Goal: Information Seeking & Learning: Check status

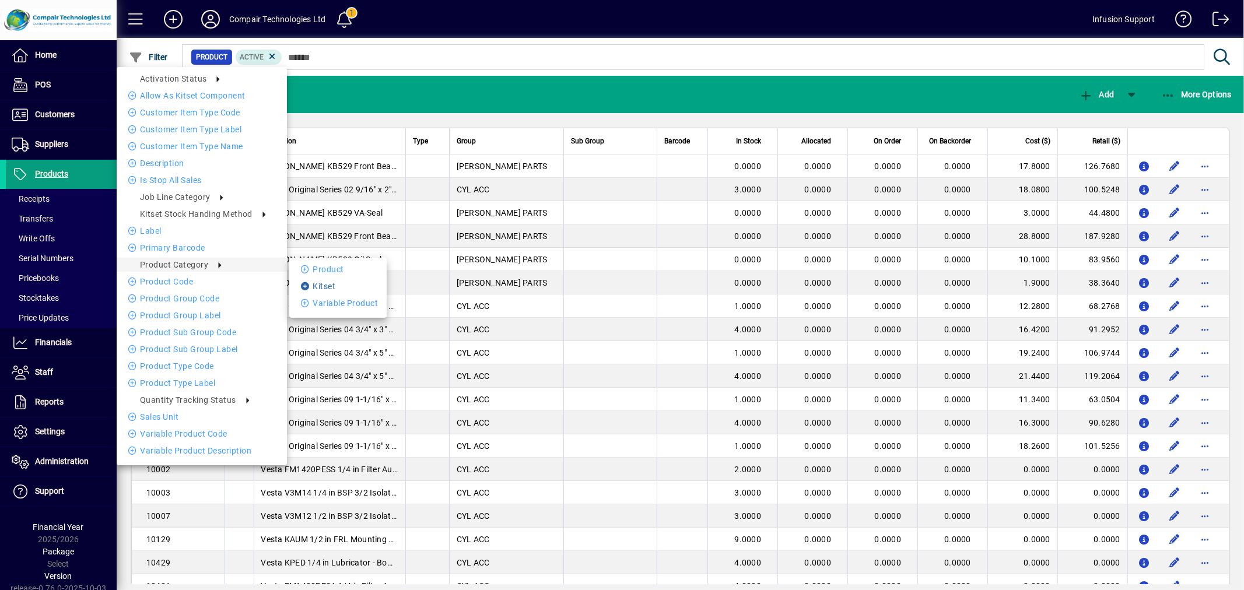
click at [324, 281] on li "Kitset" at bounding box center [337, 286] width 97 height 14
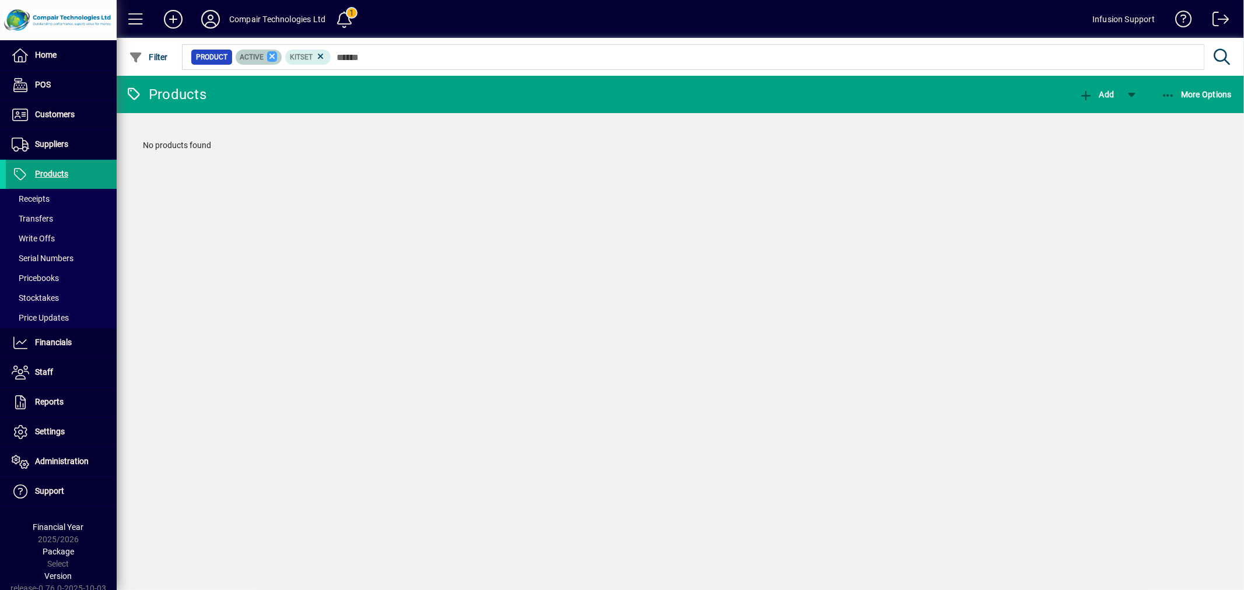
click at [268, 54] on icon at bounding box center [272, 56] width 10 height 10
click at [268, 54] on icon at bounding box center [271, 56] width 10 height 10
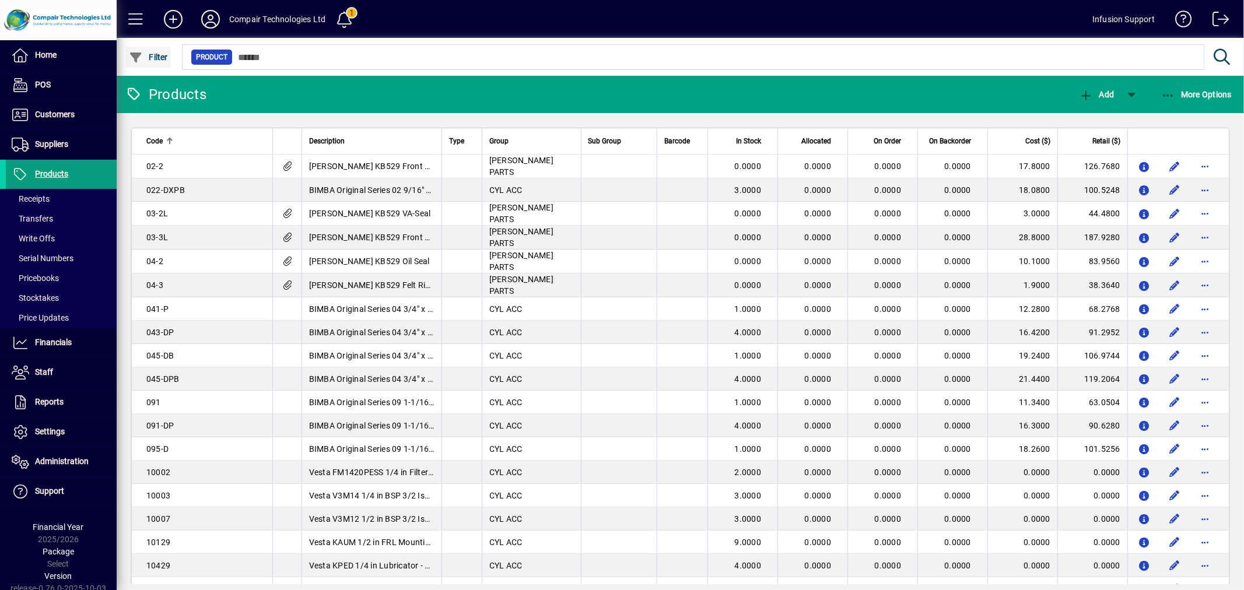
click at [156, 61] on span "button" at bounding box center [148, 57] width 45 height 28
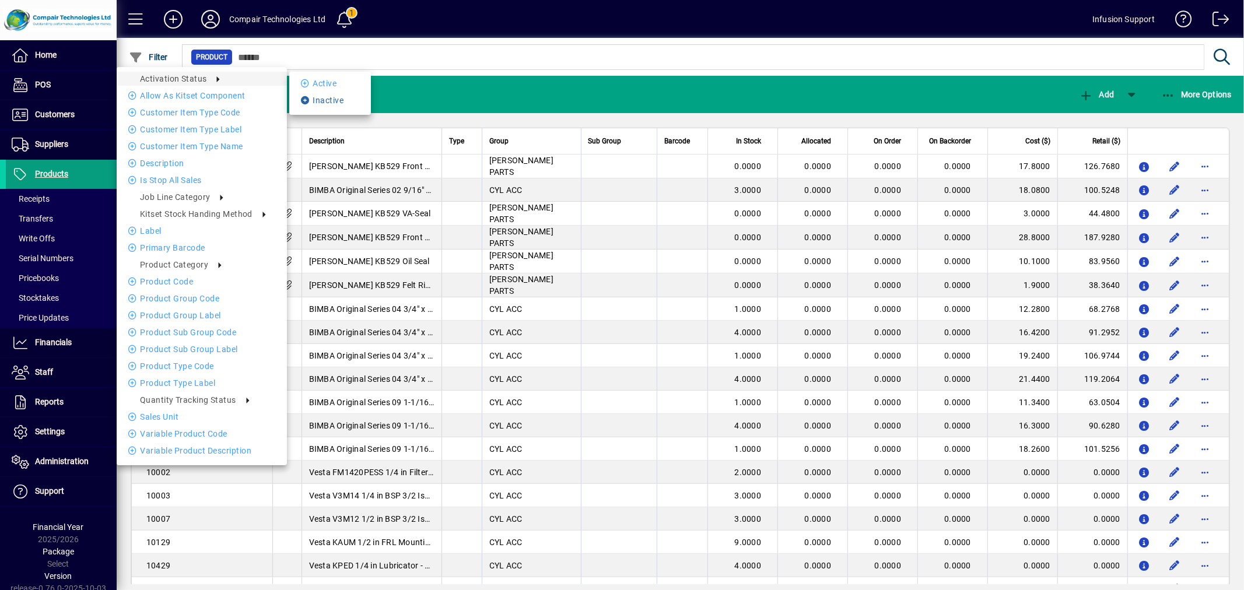
click at [315, 97] on li "Inactive" at bounding box center [330, 100] width 82 height 14
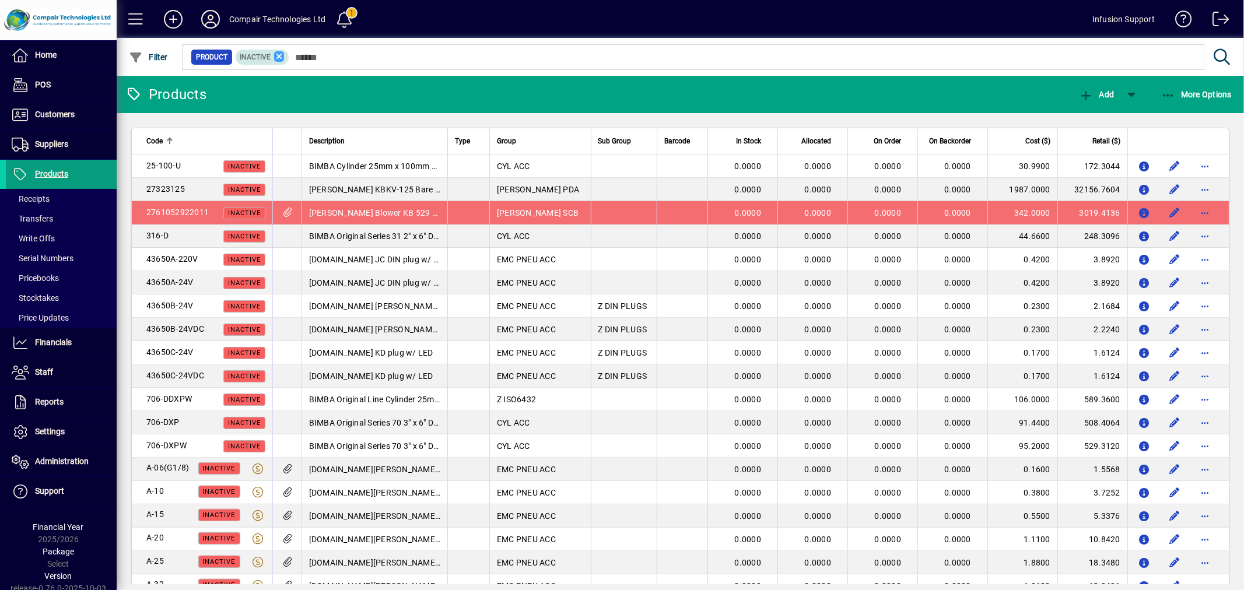
click at [278, 56] on icon at bounding box center [279, 56] width 10 height 10
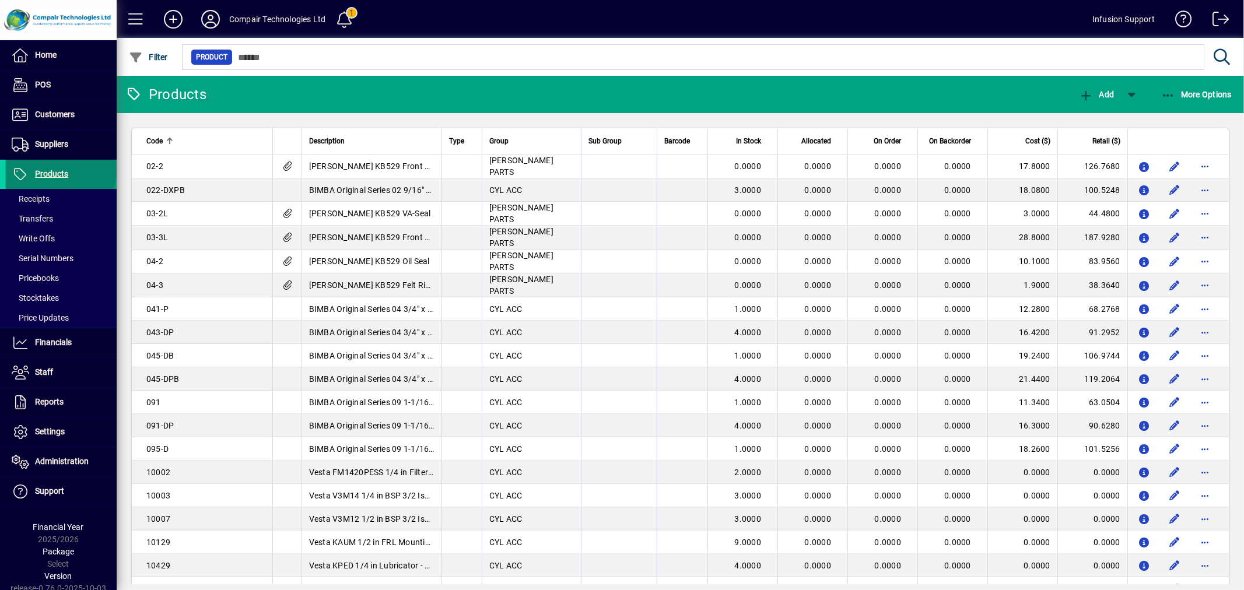
click at [59, 170] on span "Products" at bounding box center [51, 173] width 33 height 9
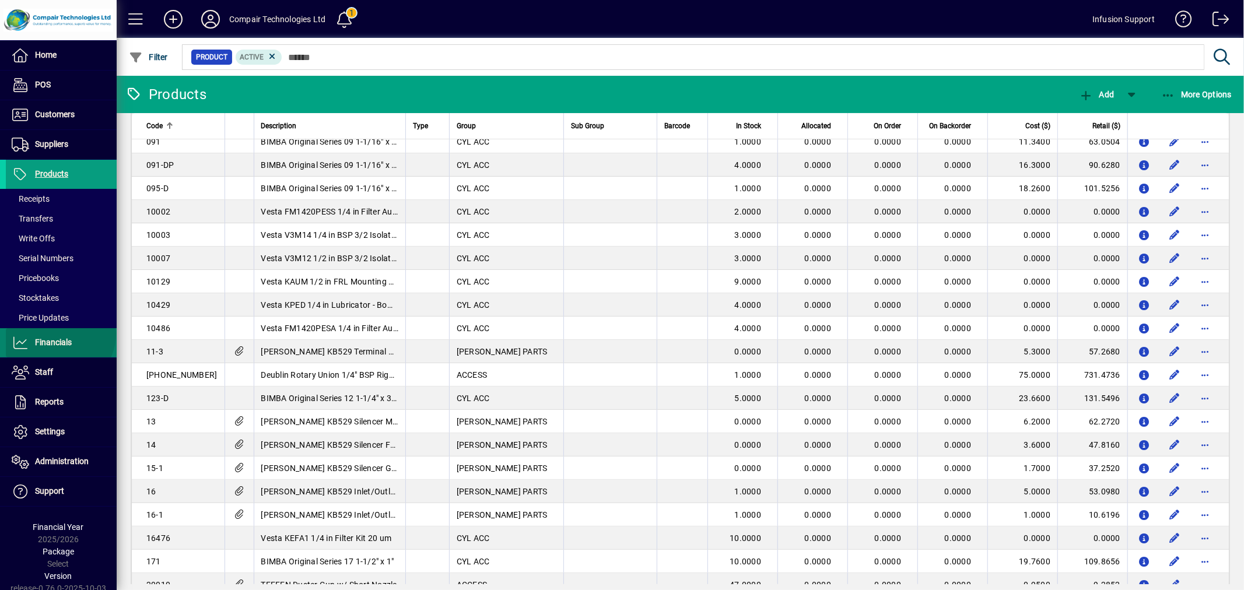
click at [58, 334] on span at bounding box center [61, 343] width 111 height 28
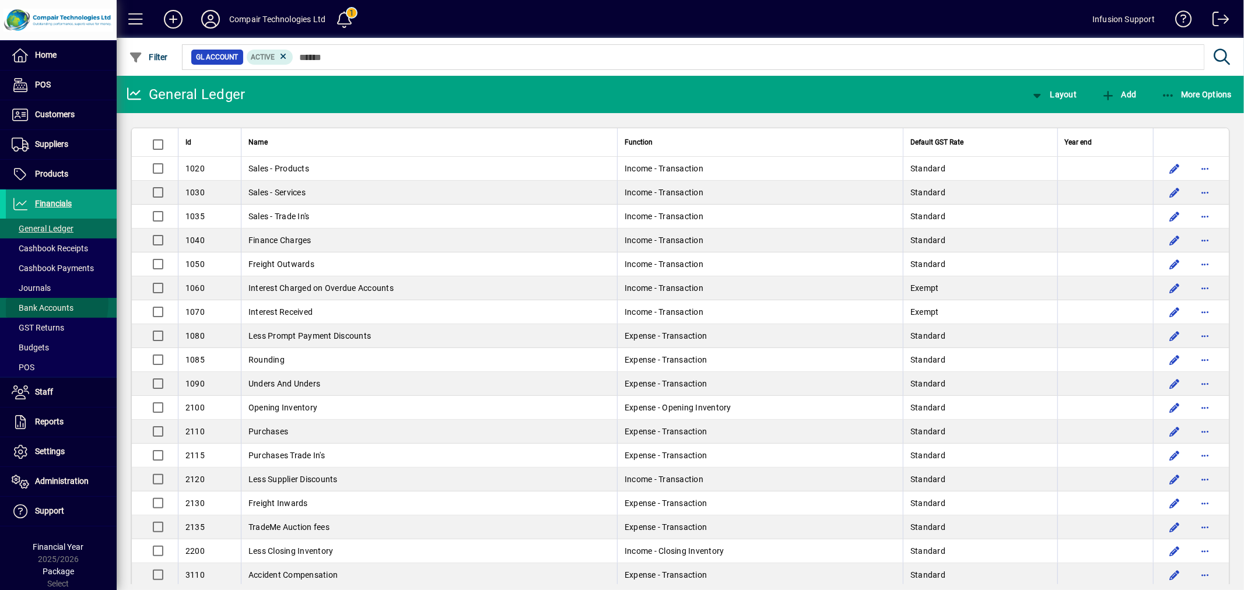
click at [42, 303] on span "Bank Accounts" at bounding box center [43, 307] width 62 height 9
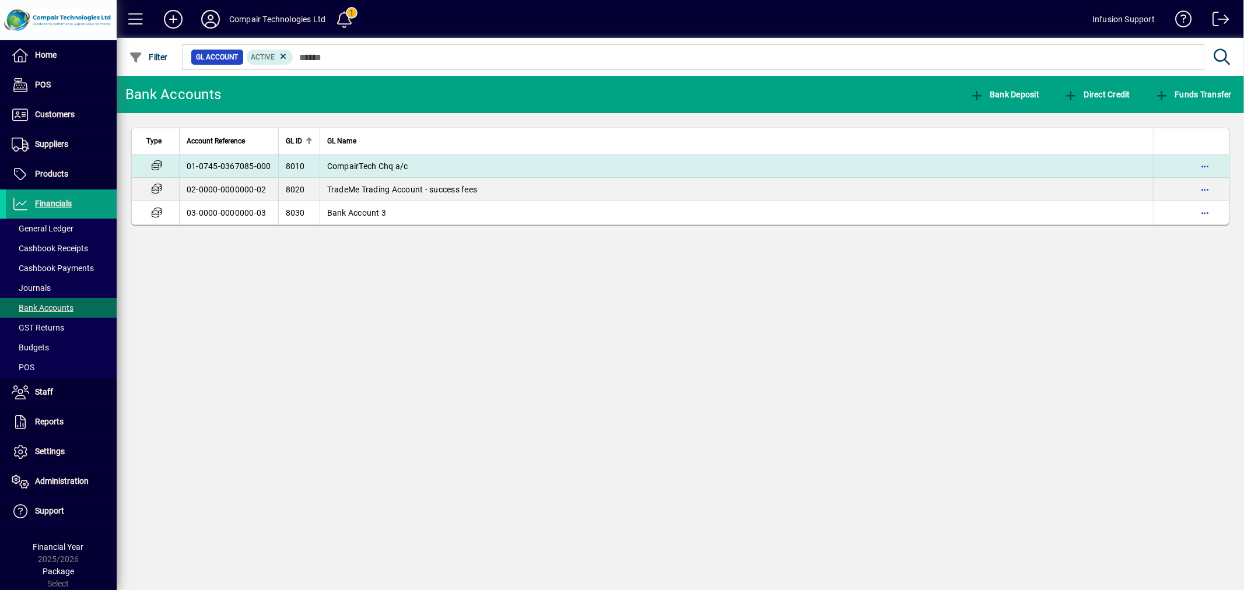
click at [355, 164] on span "CompairTech Chq a/c" at bounding box center [367, 166] width 81 height 9
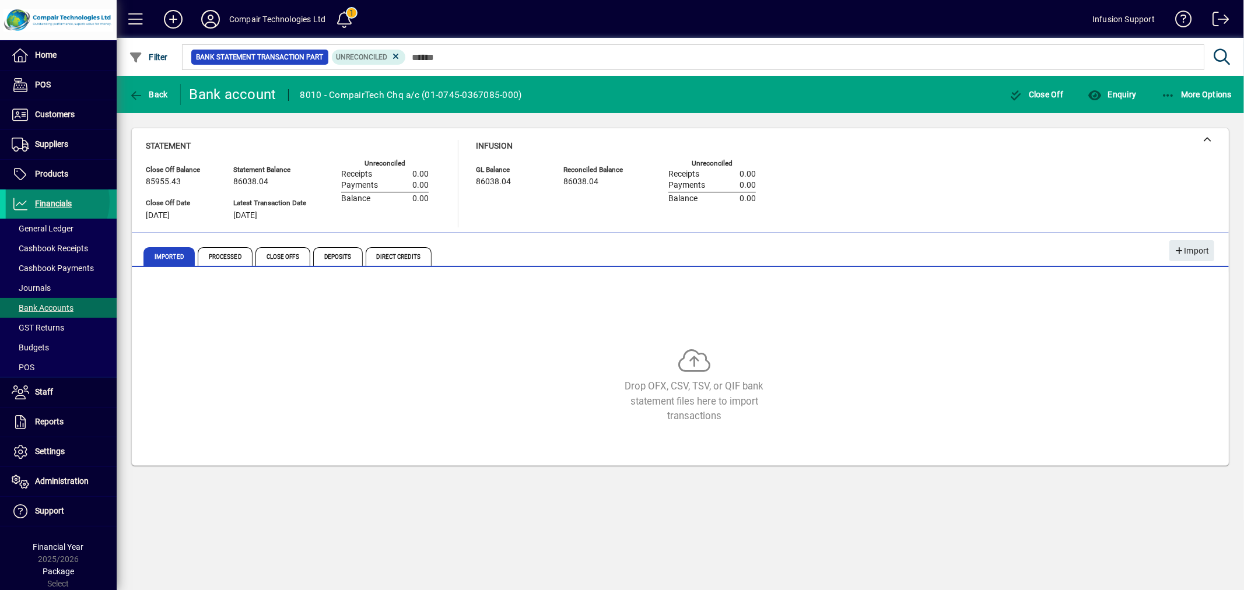
click at [50, 202] on span "Financials" at bounding box center [53, 203] width 37 height 9
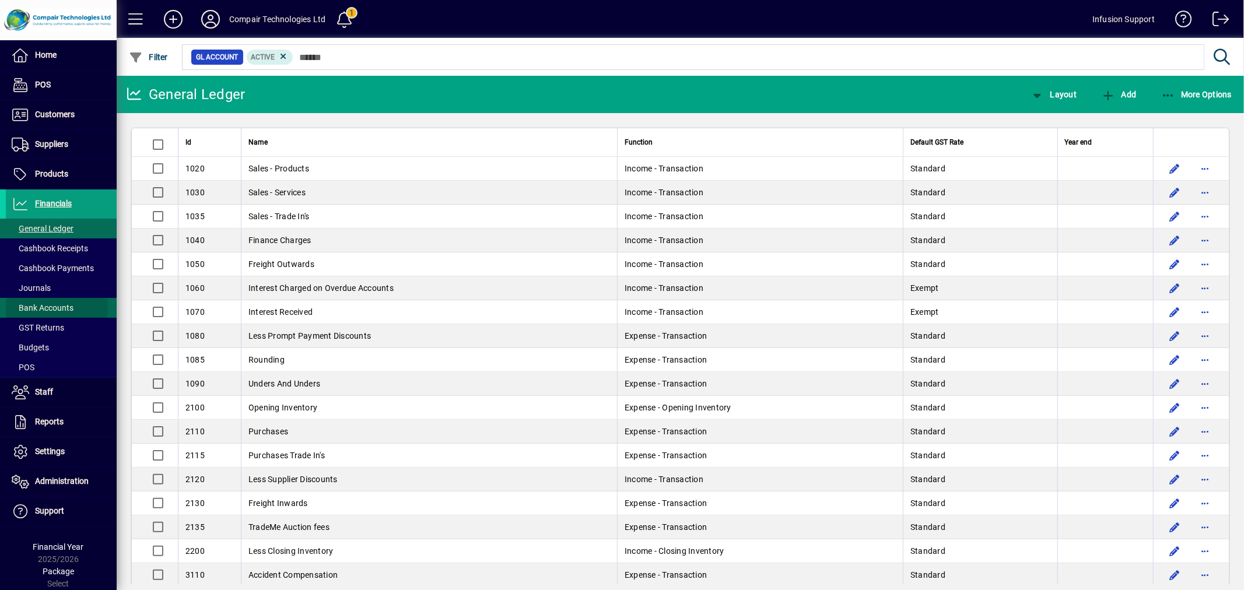
click at [38, 306] on span "Bank Accounts" at bounding box center [43, 307] width 62 height 9
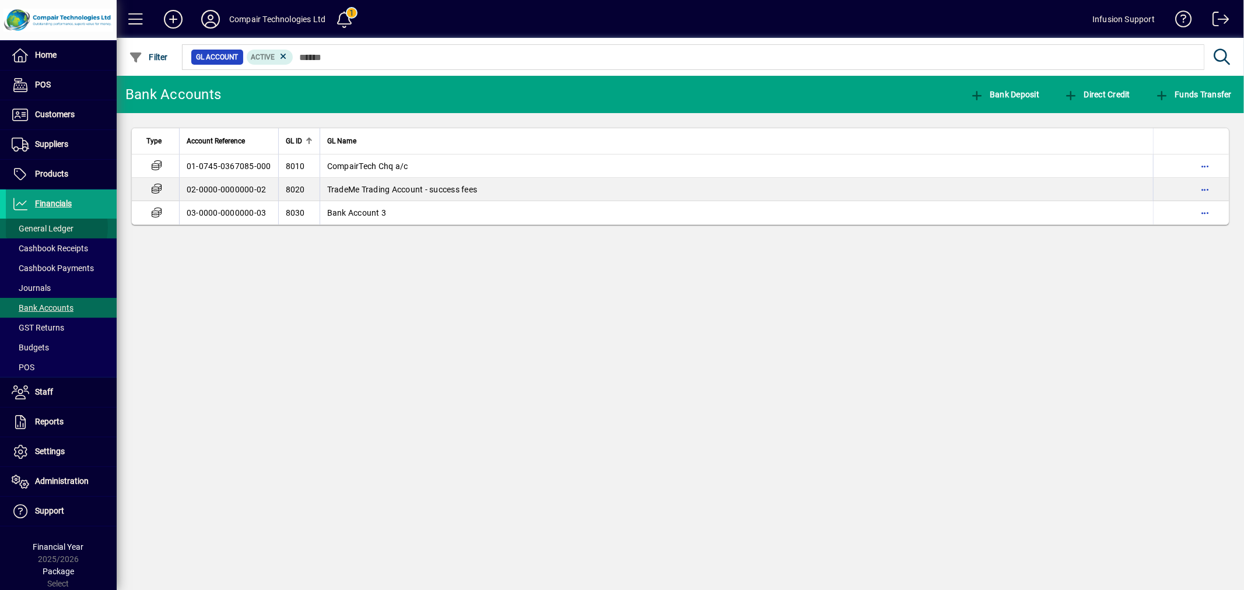
click at [54, 227] on span "General Ledger" at bounding box center [43, 228] width 62 height 9
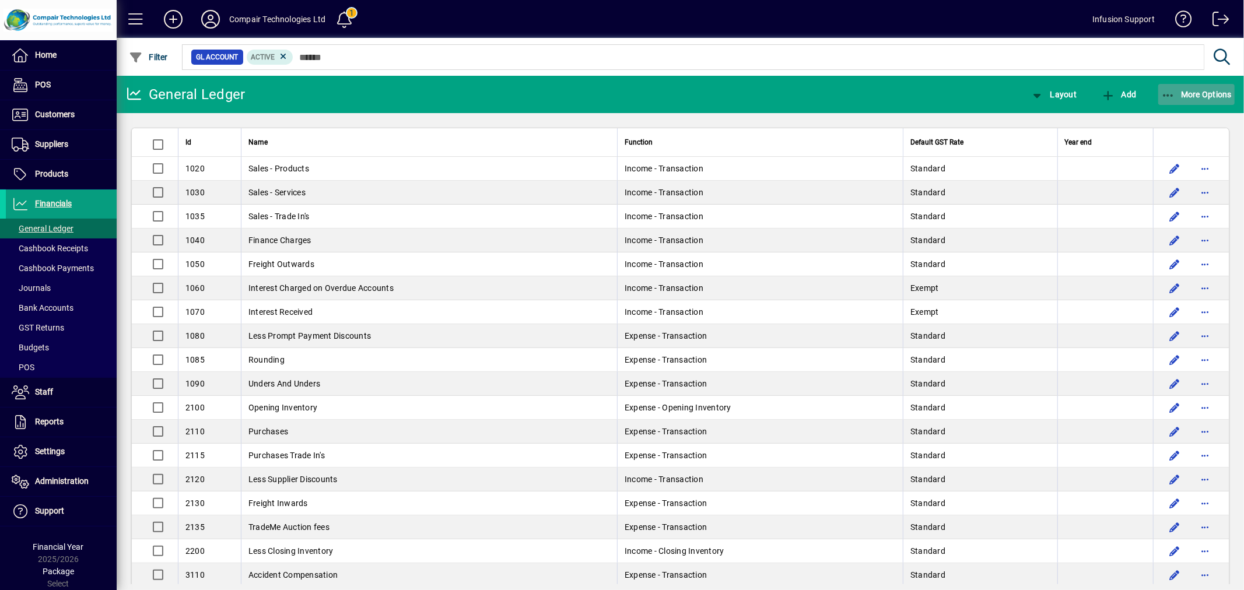
click at [1174, 90] on icon "button" at bounding box center [1168, 96] width 15 height 12
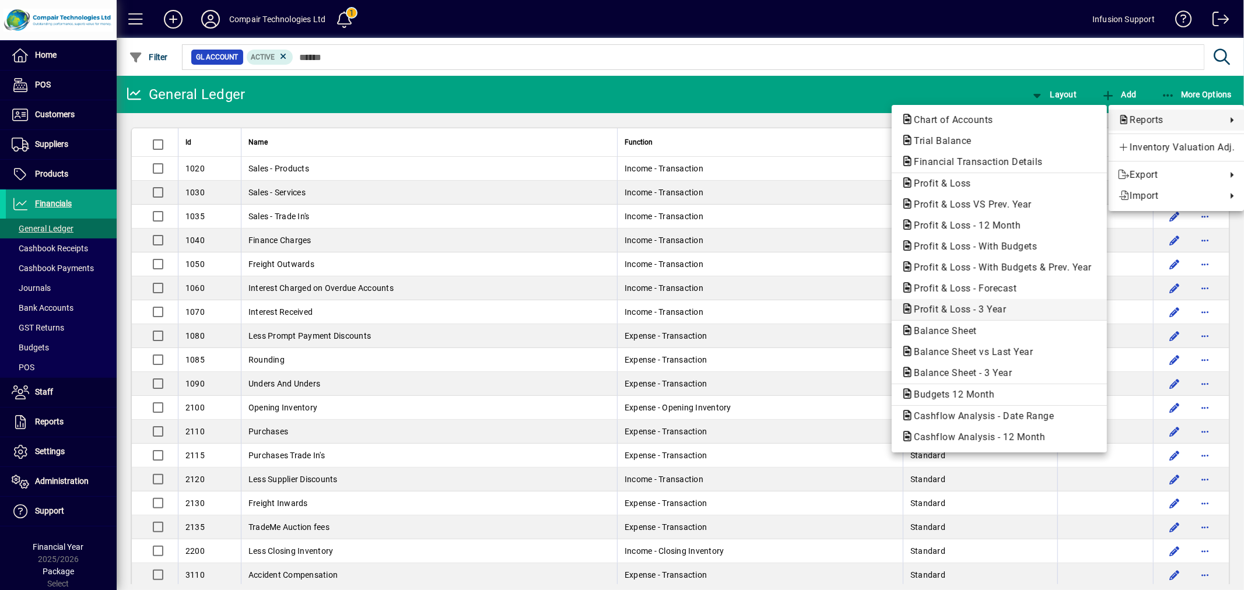
click at [981, 304] on span "Profit & Loss - 3 Year" at bounding box center [956, 309] width 111 height 11
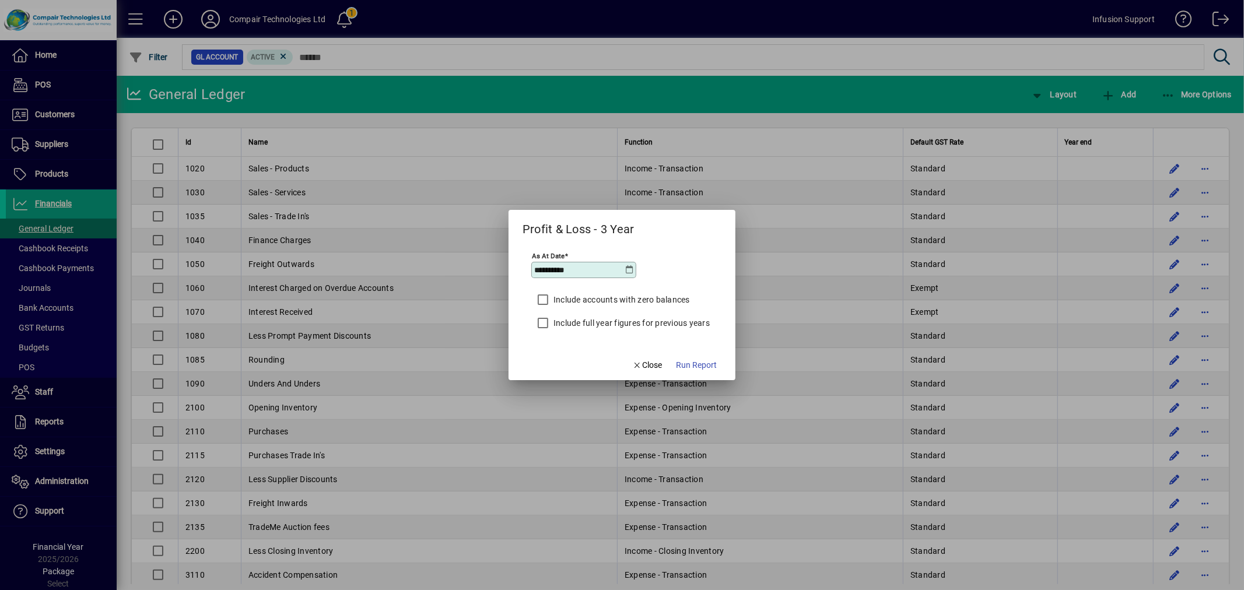
click at [637, 318] on label "Include full year figures for previous years" at bounding box center [630, 323] width 159 height 12
click at [693, 364] on span "Run Report" at bounding box center [696, 365] width 41 height 12
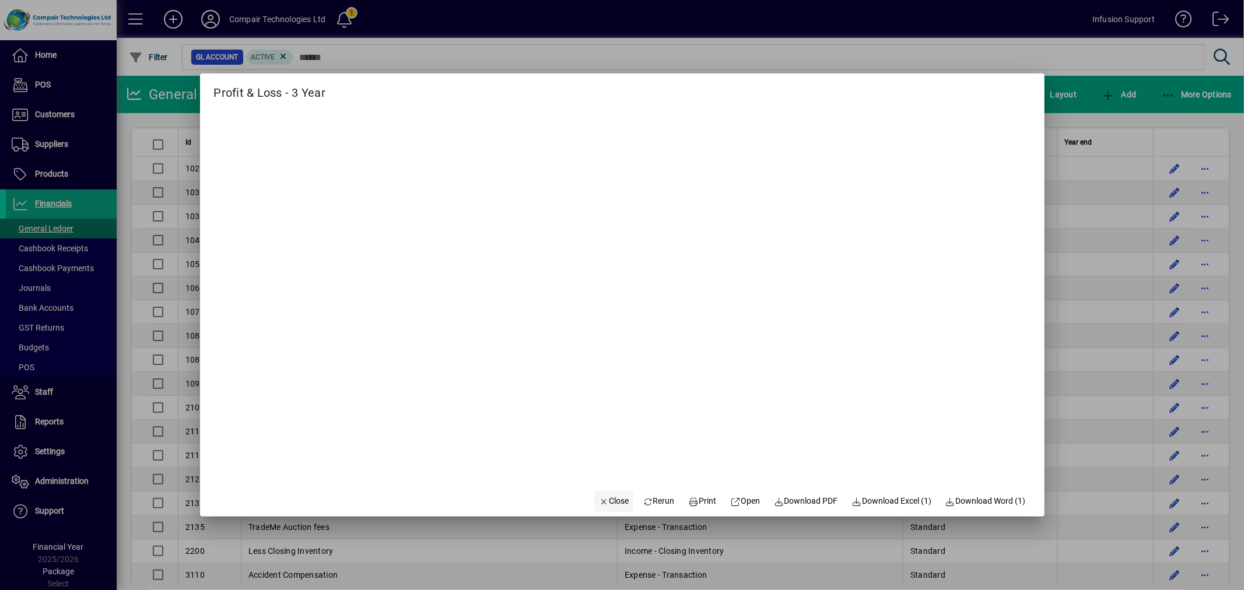
click at [602, 496] on span "Close" at bounding box center [614, 501] width 30 height 12
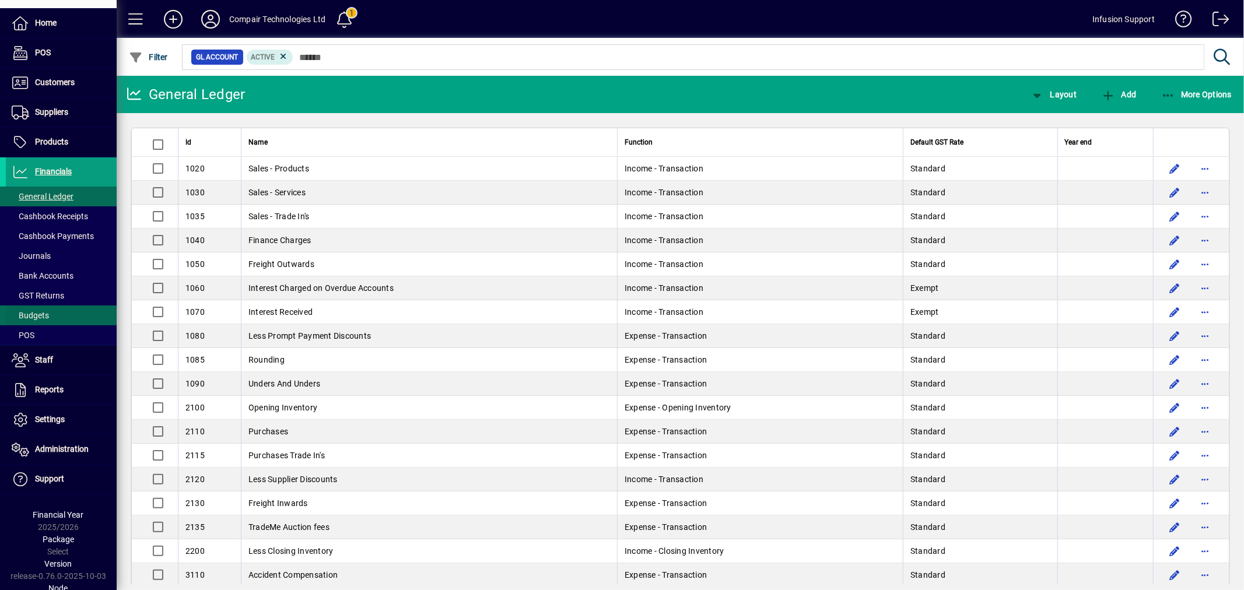
scroll to position [49, 0]
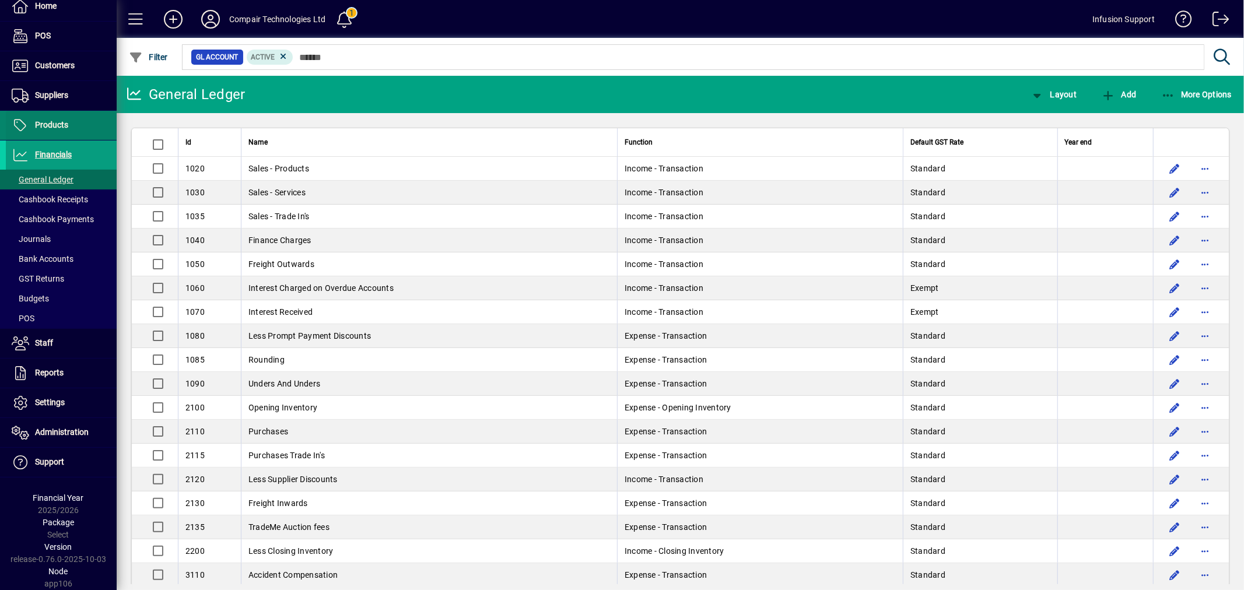
drag, startPoint x: 57, startPoint y: 124, endPoint x: 98, endPoint y: 127, distance: 41.5
click at [57, 124] on span "Products" at bounding box center [51, 124] width 33 height 9
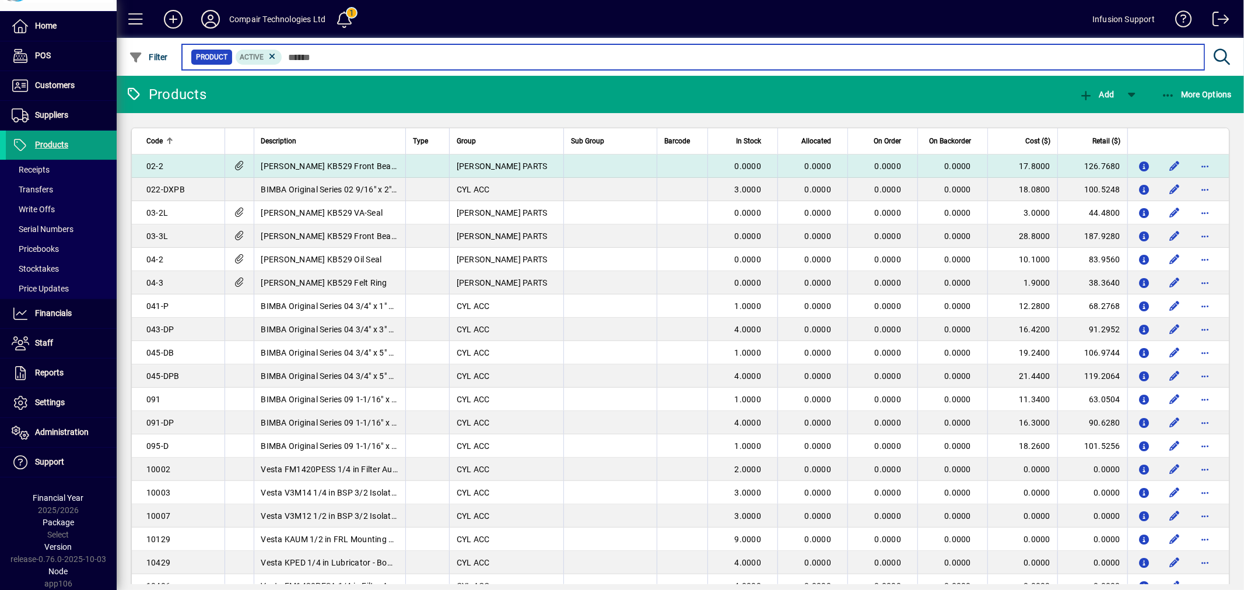
scroll to position [30, 0]
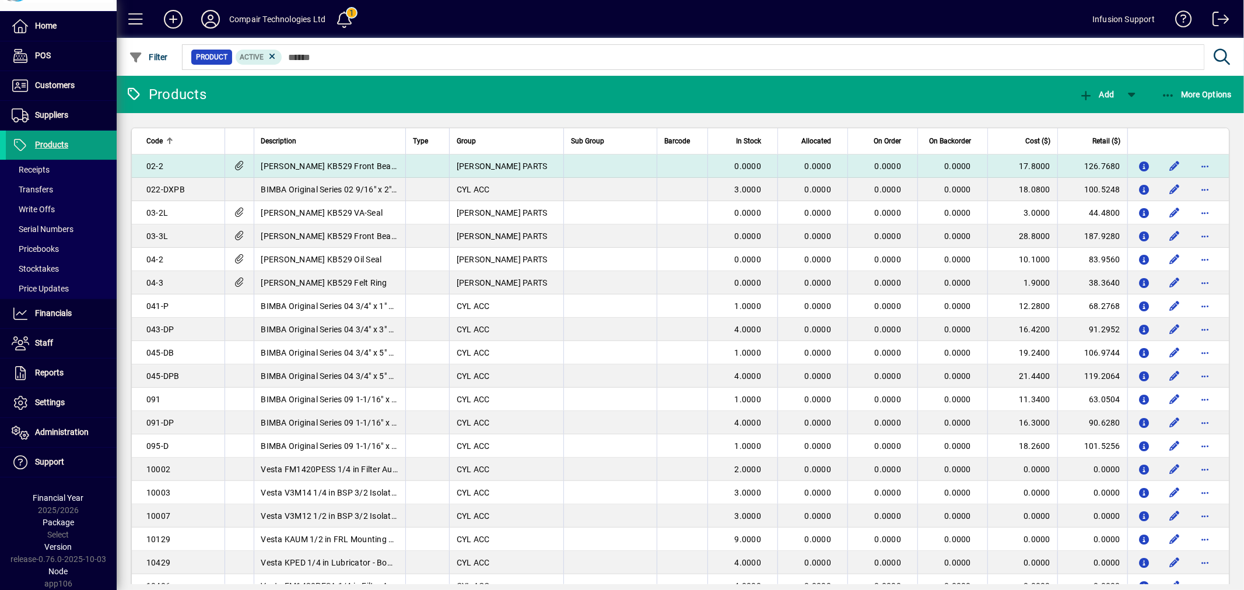
click at [847, 164] on td "0.0000" at bounding box center [882, 166] width 70 height 23
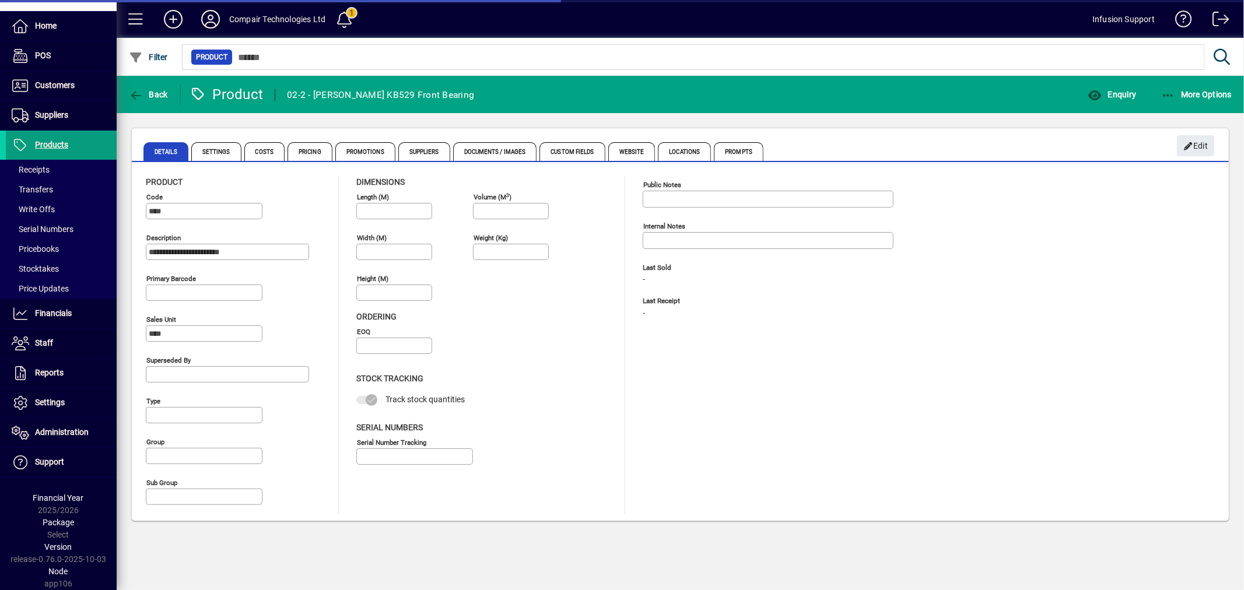
type input "**********"
type input "****"
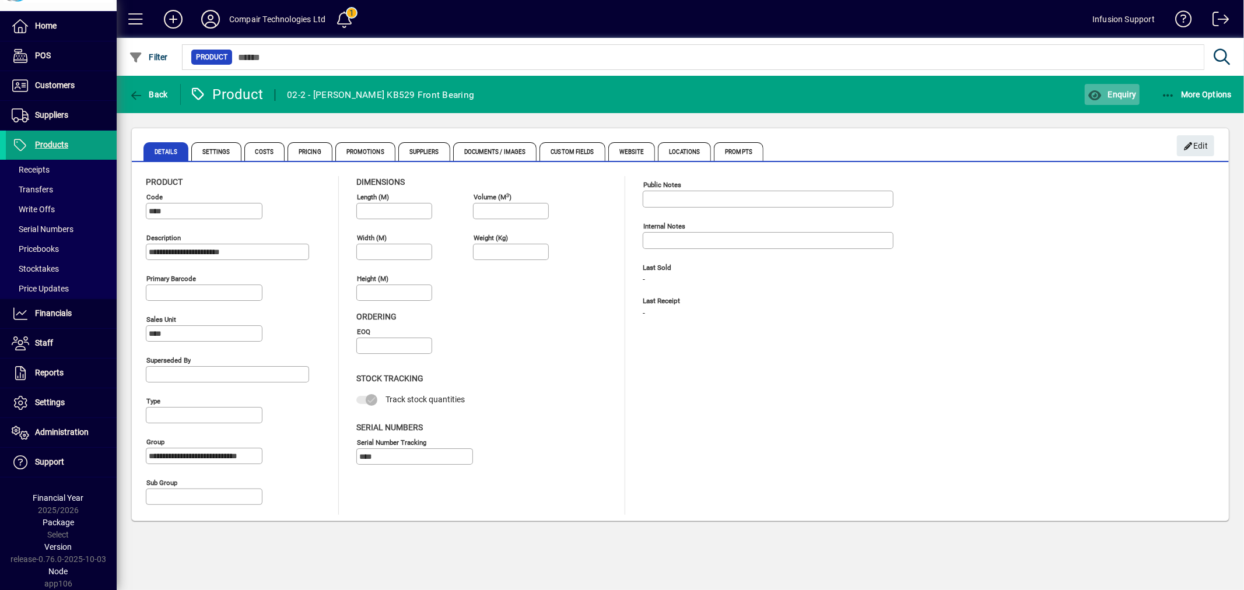
click at [1121, 90] on span "Enquiry" at bounding box center [1112, 94] width 48 height 9
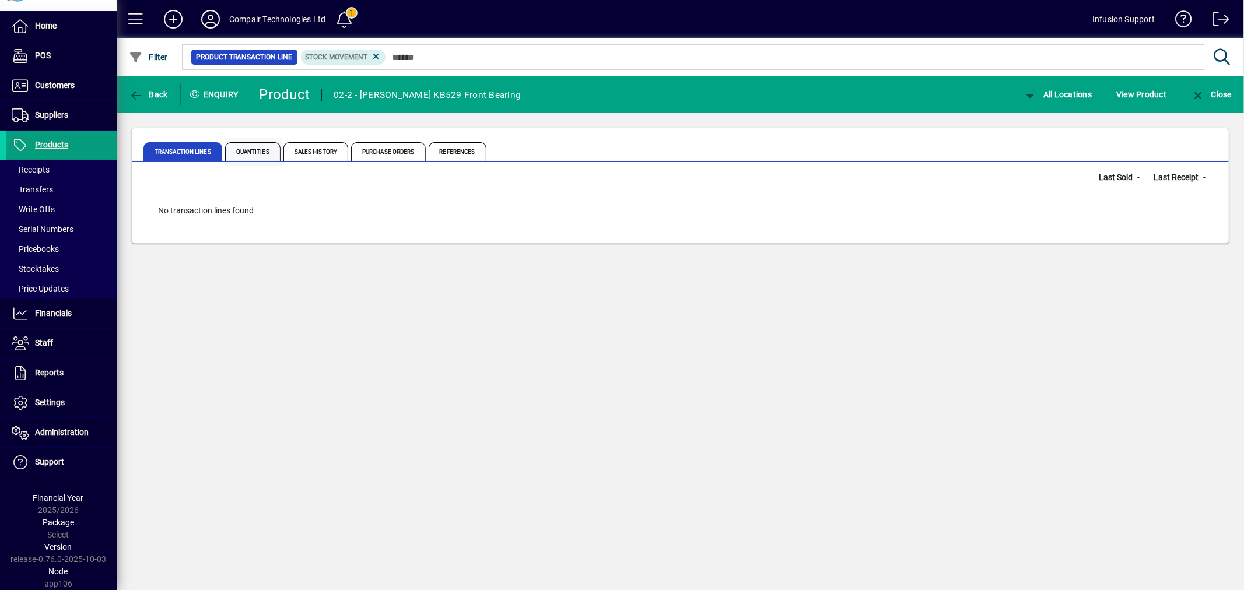
click at [253, 143] on span "Quantities" at bounding box center [252, 151] width 55 height 19
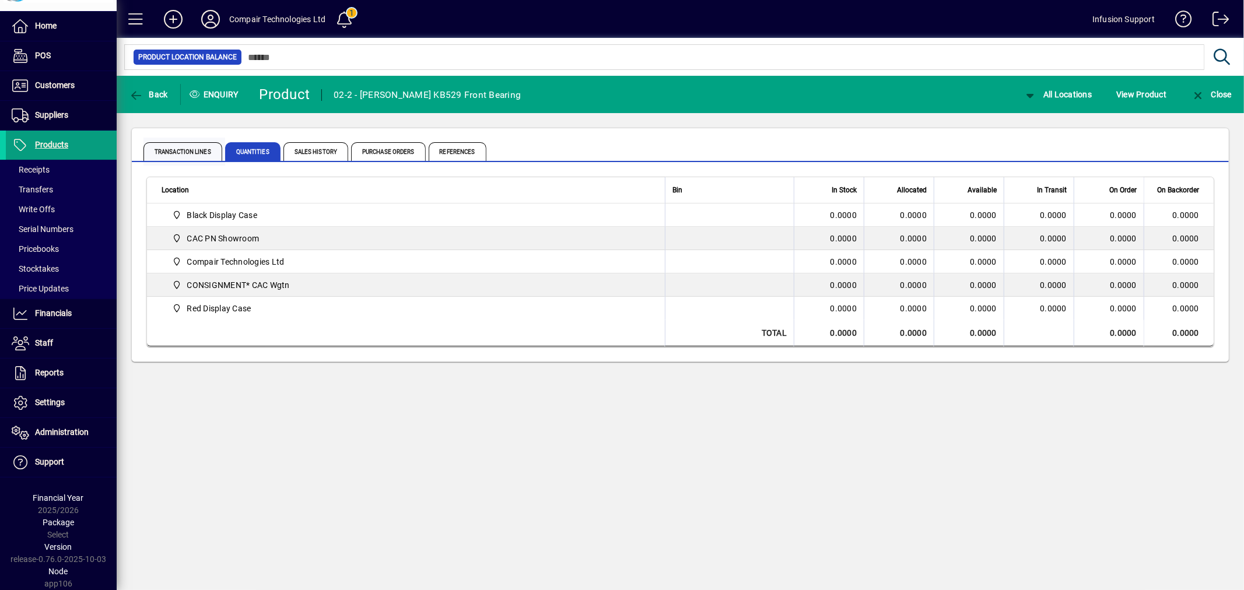
click at [173, 148] on span "Transaction Lines" at bounding box center [182, 151] width 79 height 19
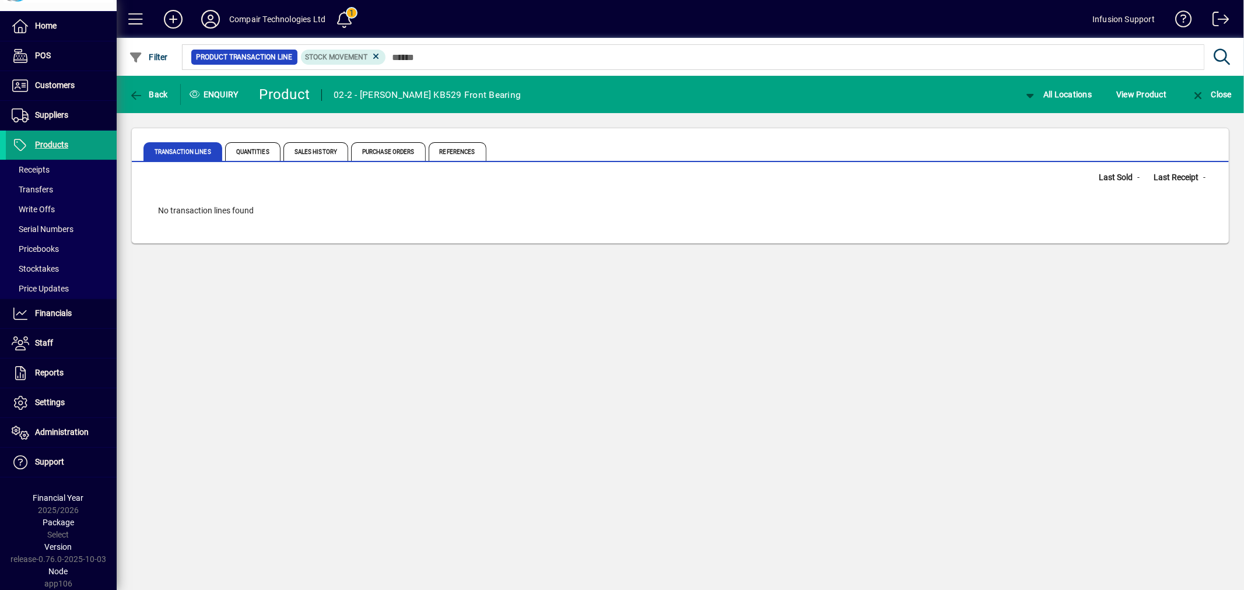
drag, startPoint x: 1116, startPoint y: 176, endPoint x: 1158, endPoint y: 170, distance: 43.0
click at [1123, 176] on span "Last Sold" at bounding box center [1118, 177] width 38 height 12
drag, startPoint x: 1180, startPoint y: 170, endPoint x: 1153, endPoint y: 149, distance: 33.7
click at [1180, 169] on app-product-transaction-list "Last Sold - Last Receipt - No transaction lines found" at bounding box center [680, 202] width 1097 height 81
click at [62, 148] on span "Products" at bounding box center [51, 144] width 33 height 9
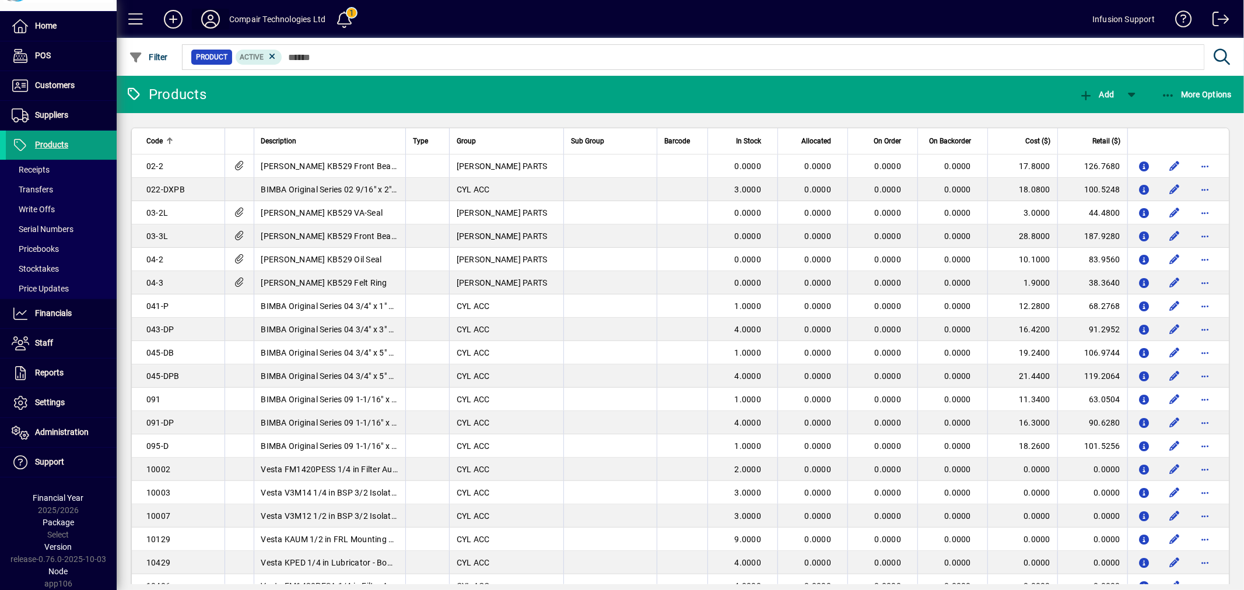
click at [208, 14] on icon at bounding box center [210, 19] width 23 height 19
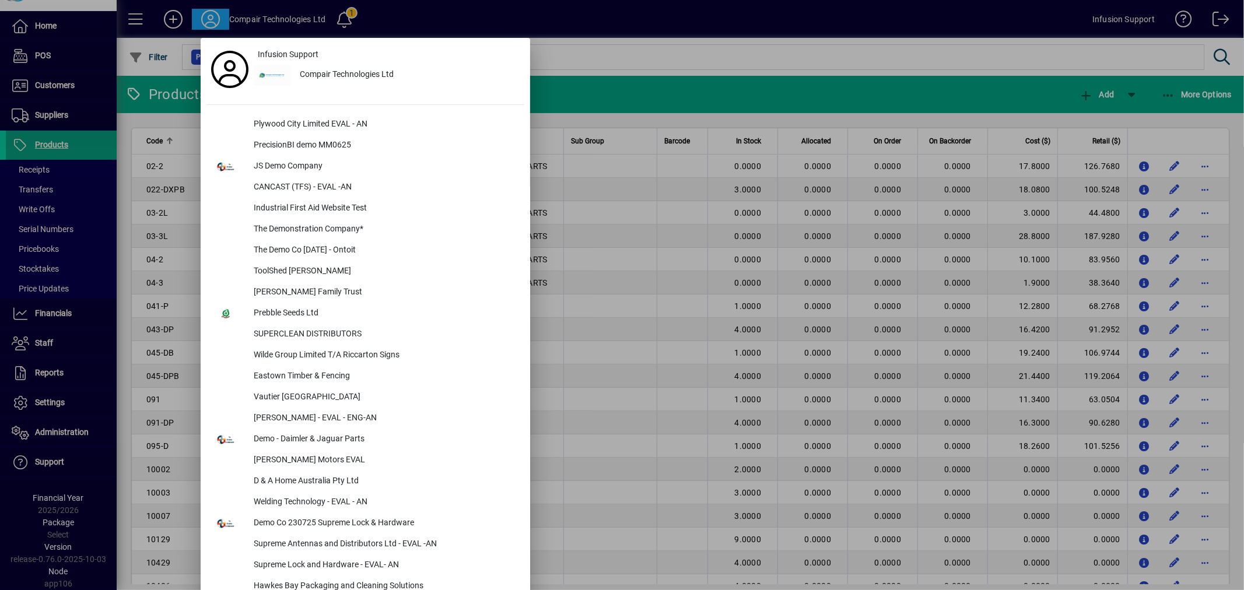
scroll to position [1253, 0]
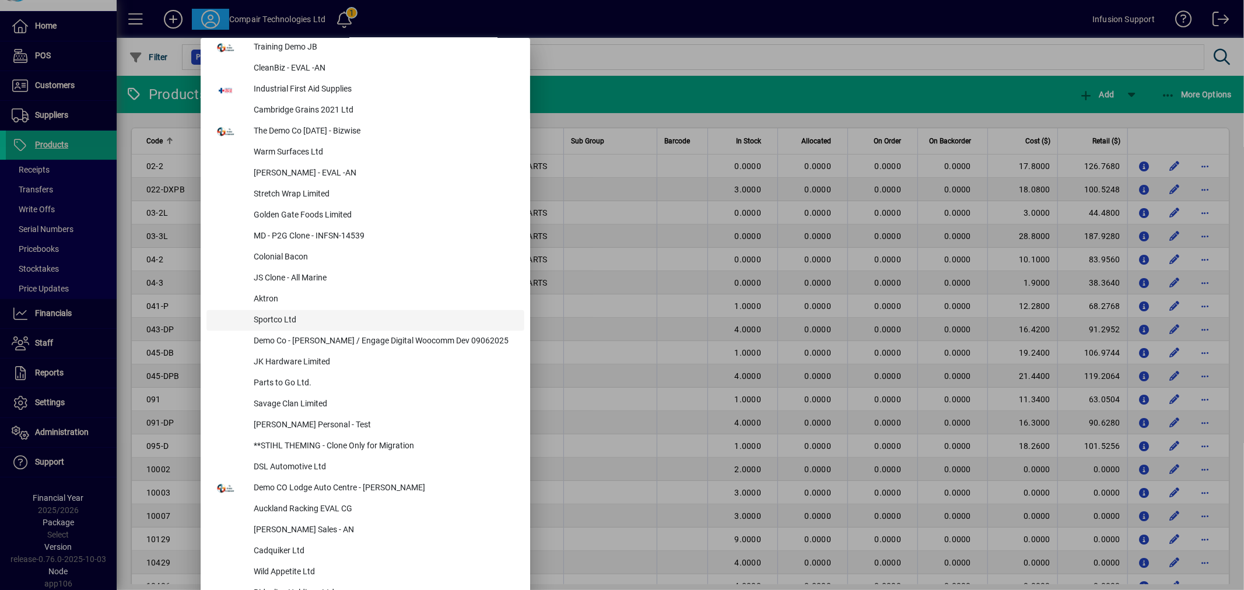
click at [278, 318] on div "Sportco Ltd" at bounding box center [384, 320] width 280 height 21
